Goal: Information Seeking & Learning: Learn about a topic

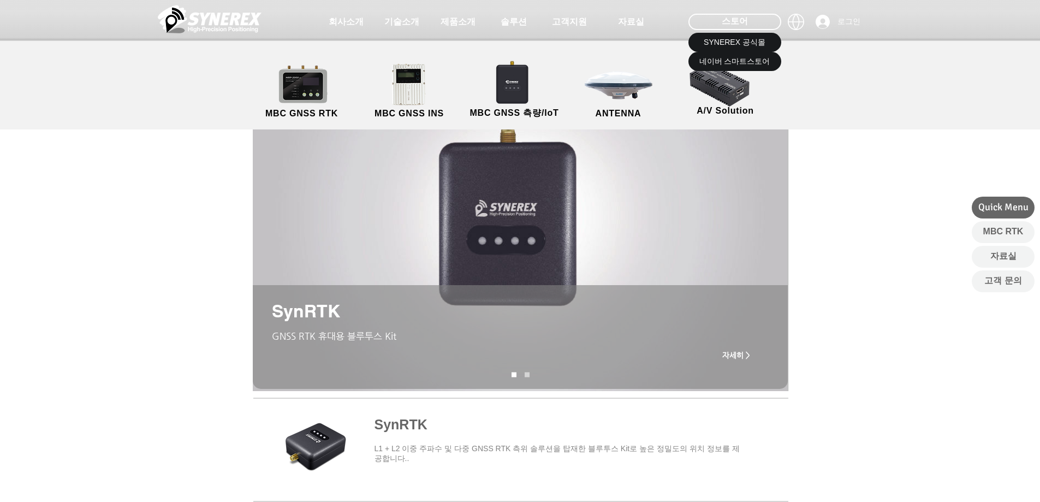
click at [297, 91] on link "MBC GNSS RTK" at bounding box center [302, 91] width 98 height 57
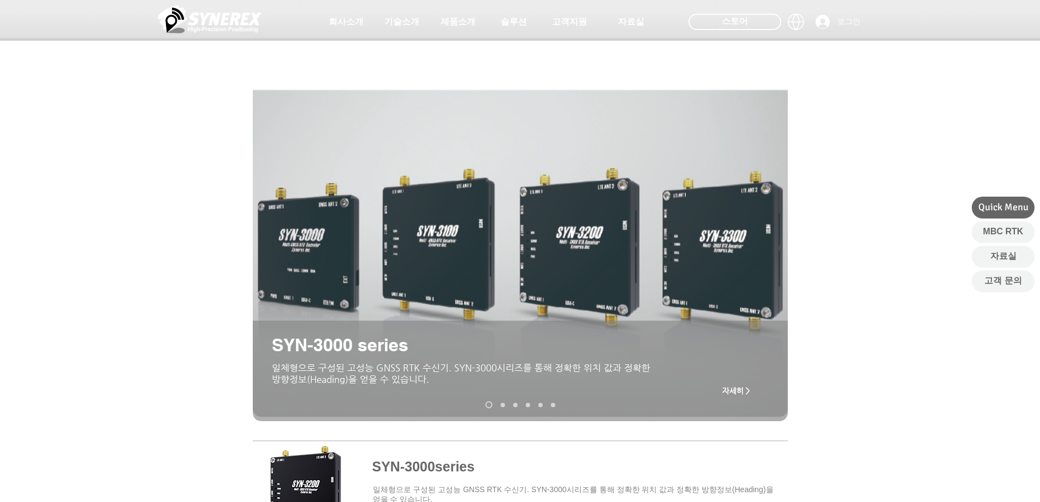
scroll to position [364, 0]
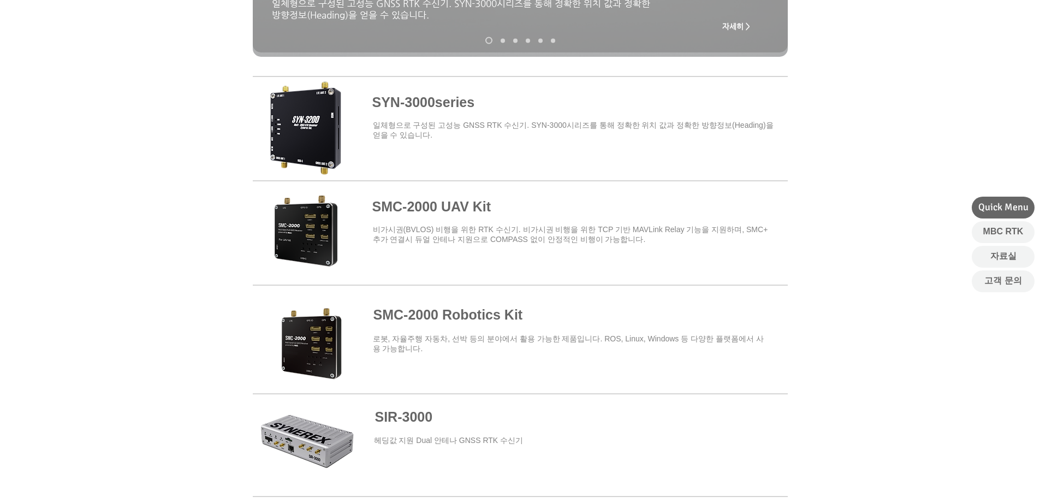
click at [420, 114] on span at bounding box center [520, 127] width 535 height 96
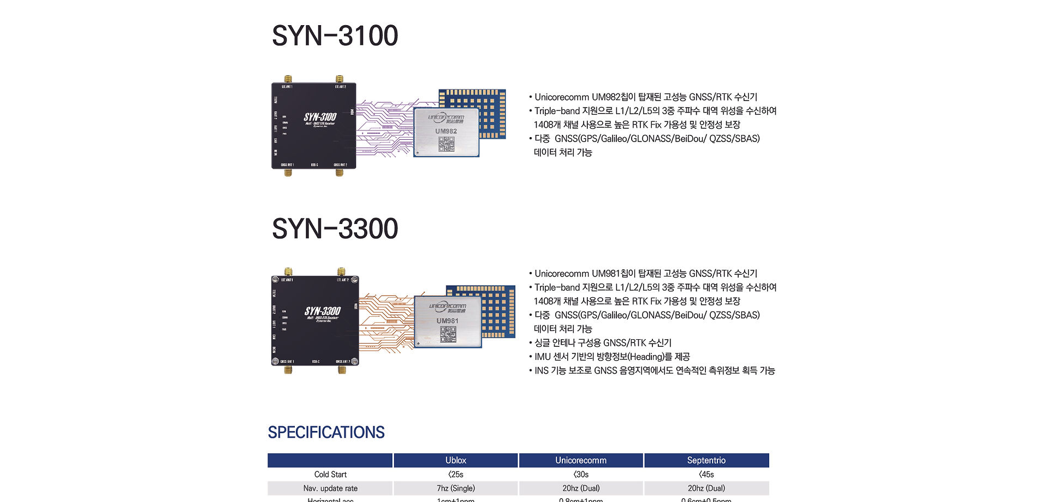
scroll to position [2911, 0]
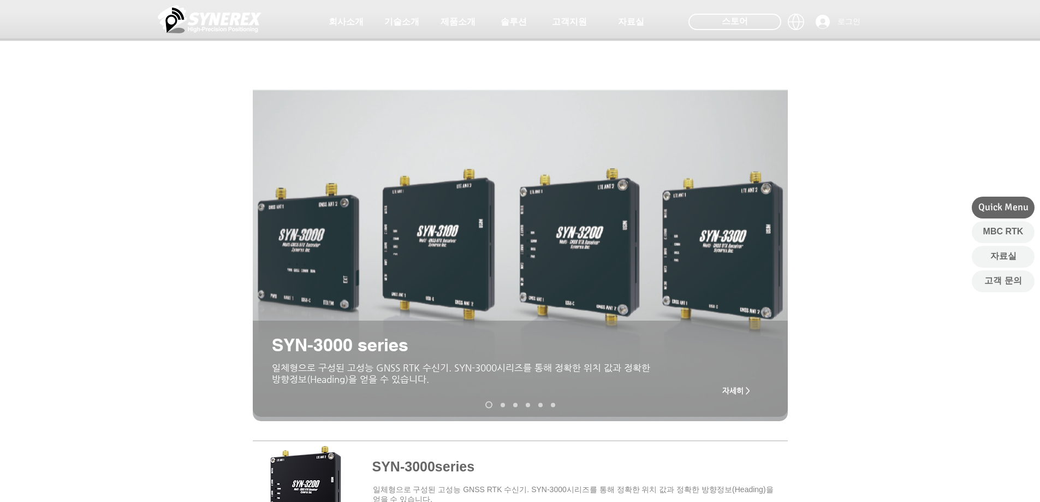
click at [731, 393] on span "자세히 >" at bounding box center [736, 390] width 28 height 9
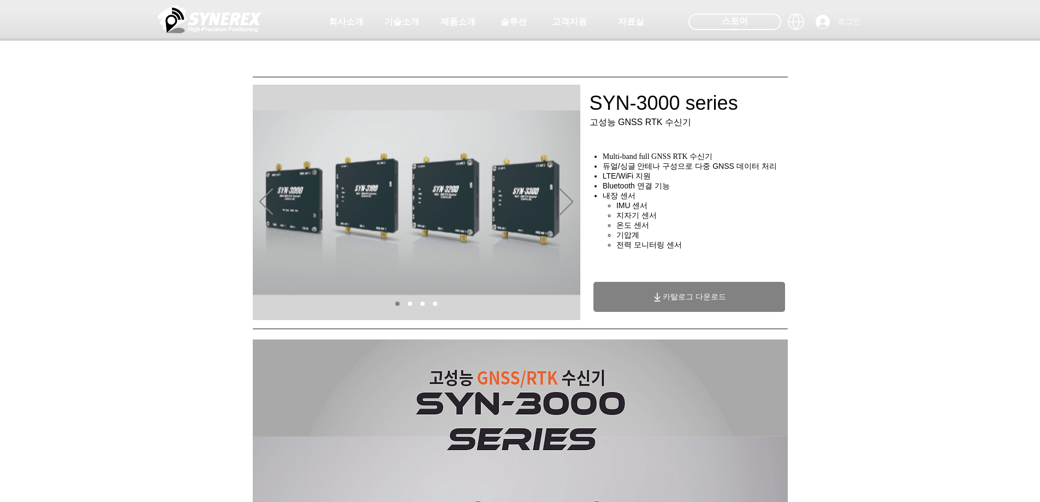
drag, startPoint x: 823, startPoint y: 141, endPoint x: 689, endPoint y: 135, distance: 133.9
click at [814, 141] on div at bounding box center [520, 81] width 1040 height 162
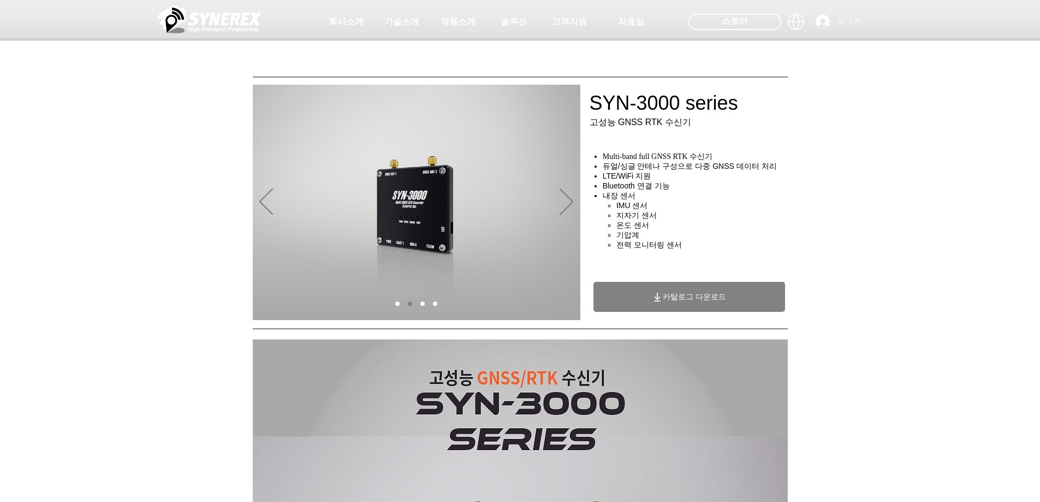
click at [564, 208] on icon "다음" at bounding box center [567, 201] width 14 height 27
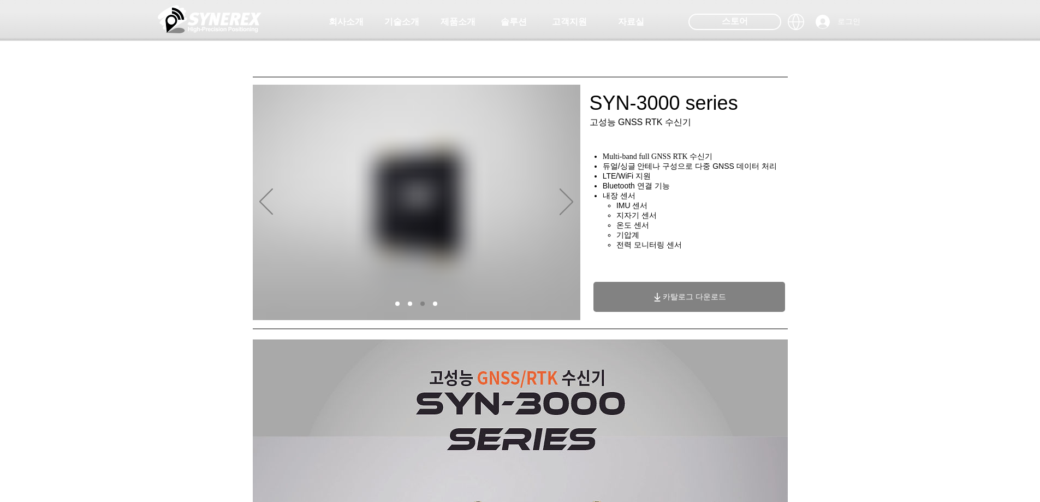
click at [564, 208] on icon "다음" at bounding box center [567, 201] width 14 height 27
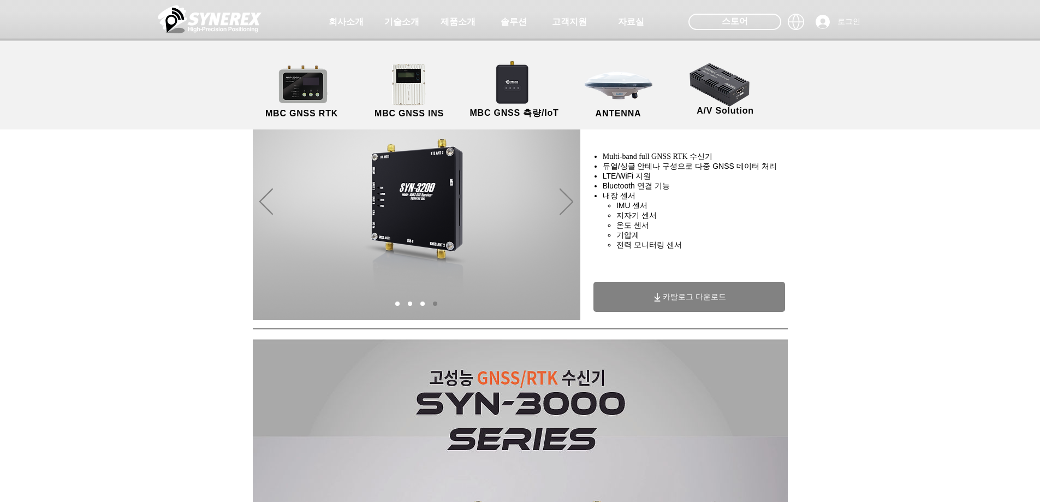
click at [421, 93] on link "MBC GNSS INS" at bounding box center [409, 91] width 98 height 57
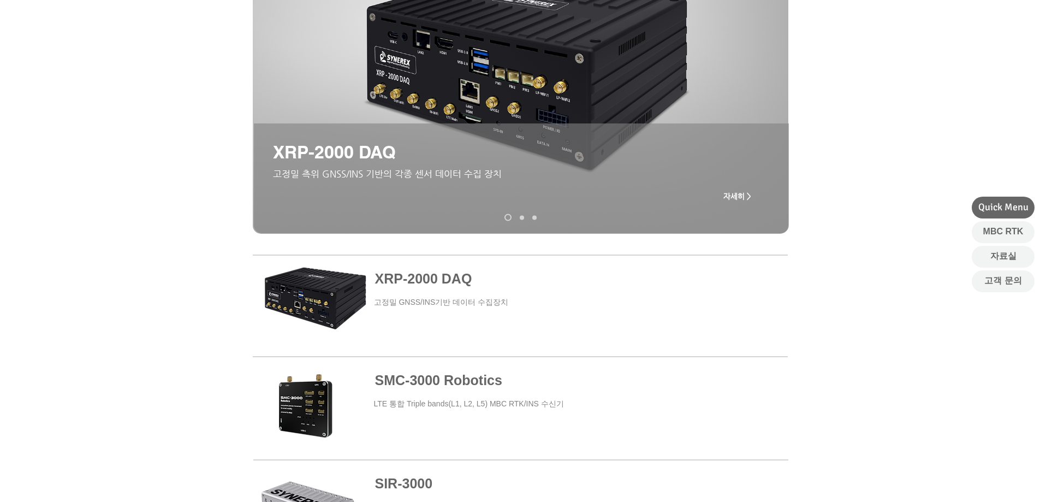
scroll to position [182, 0]
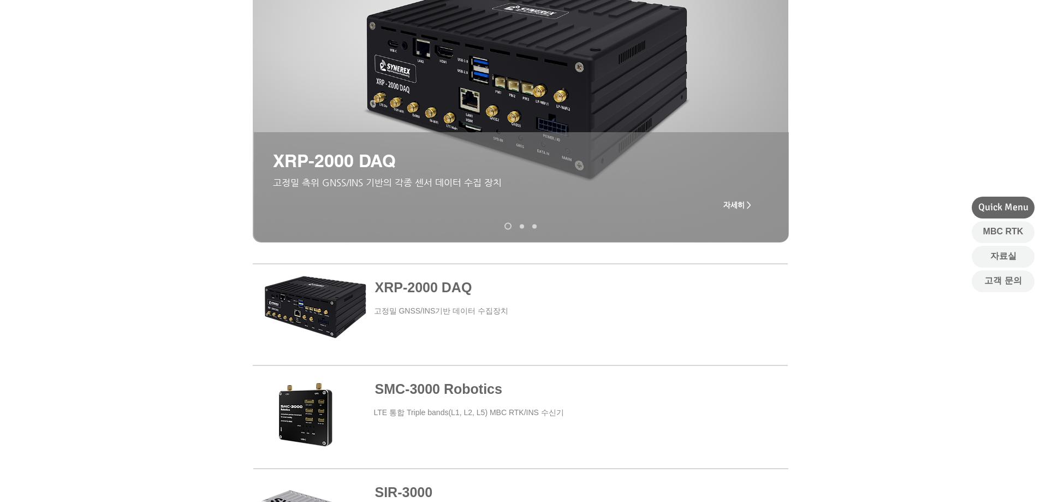
click at [436, 384] on span "SMC-3000 Robotics" at bounding box center [438, 388] width 127 height 15
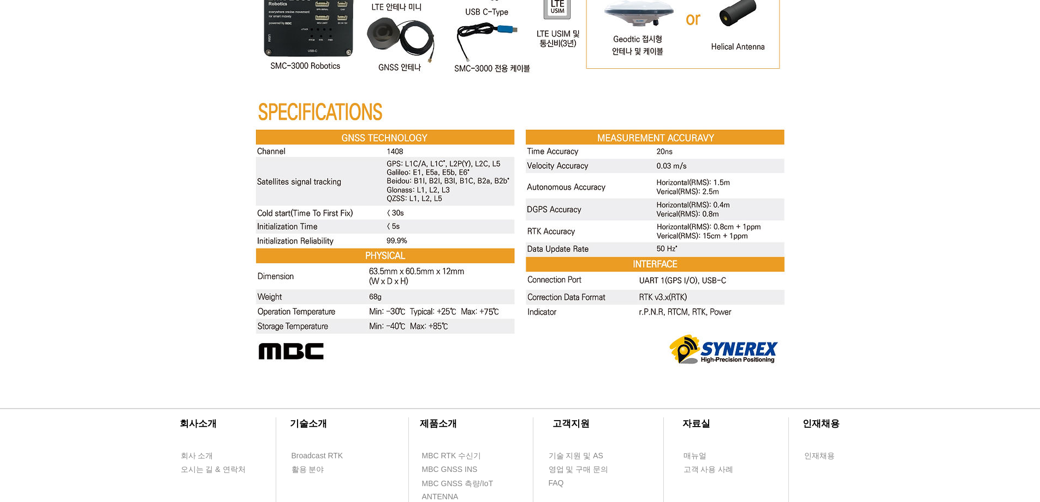
scroll to position [4185, 0]
